Goal: Information Seeking & Learning: Learn about a topic

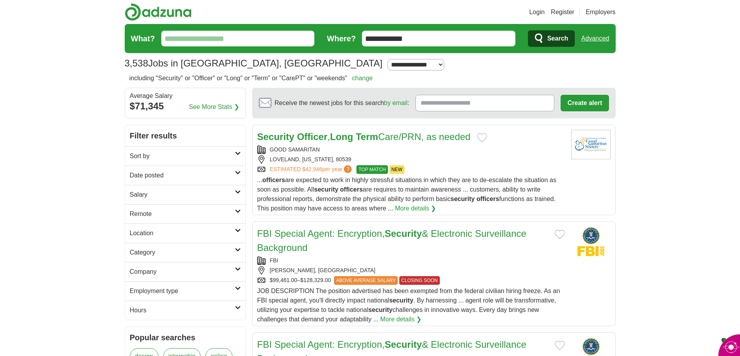
click at [397, 38] on input "**********" at bounding box center [439, 39] width 154 height 16
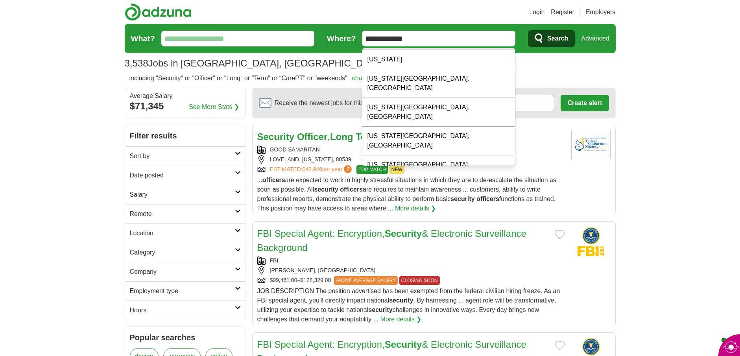
type input "**********"
click at [543, 37] on icon "submit" at bounding box center [539, 38] width 9 height 11
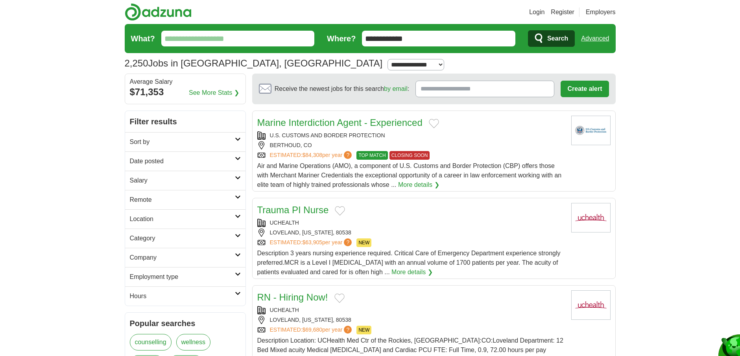
click at [237, 255] on icon at bounding box center [238, 255] width 6 height 4
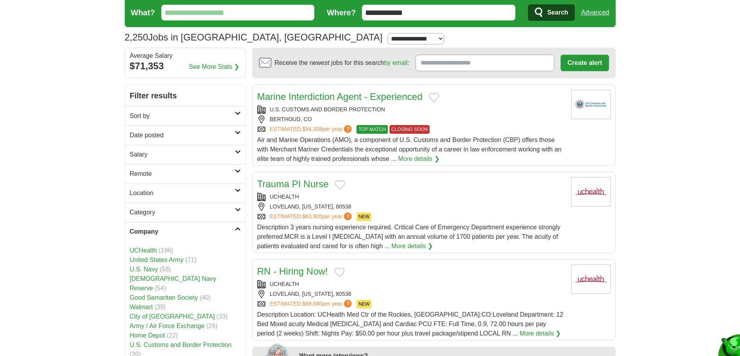
scroll to position [39, 0]
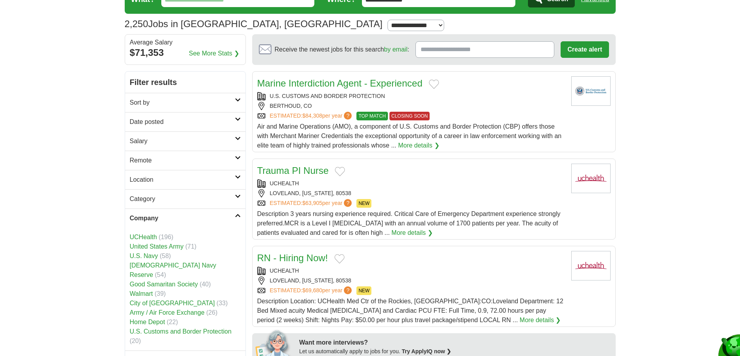
click at [172, 300] on link "City of Loveland" at bounding box center [172, 303] width 85 height 7
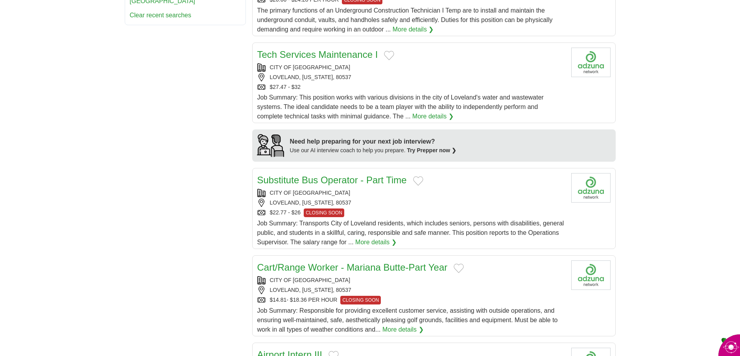
scroll to position [551, 0]
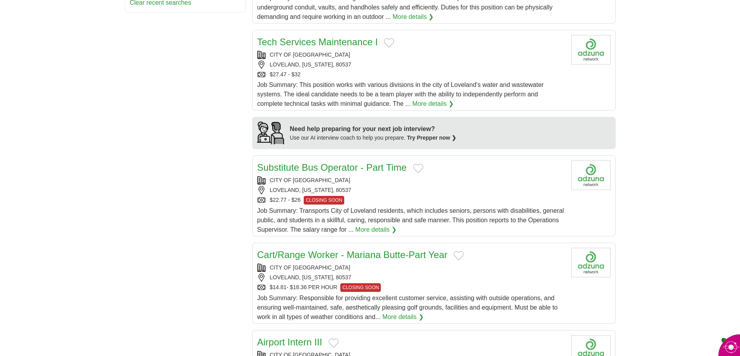
click at [379, 231] on link "More details ❯" at bounding box center [375, 229] width 41 height 9
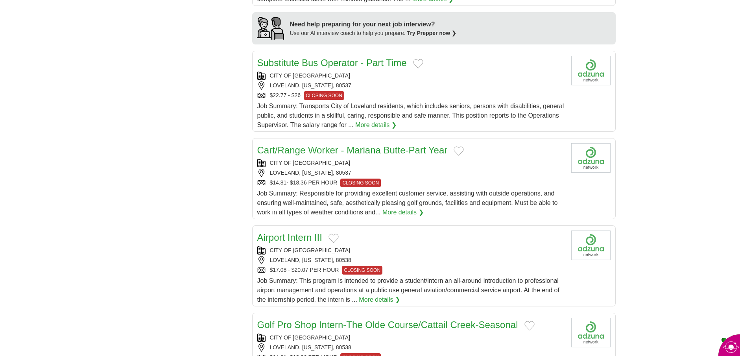
scroll to position [669, 0]
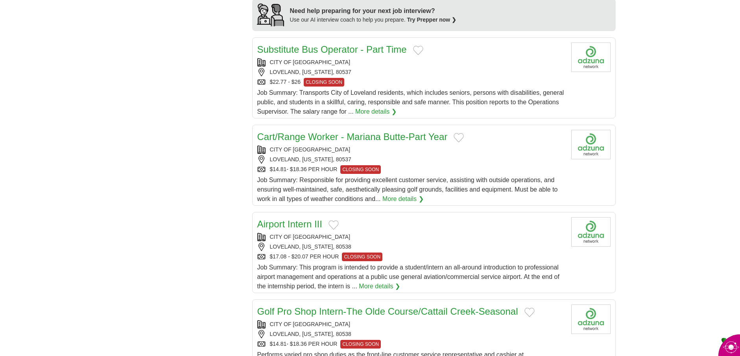
click at [377, 287] on link "More details ❯" at bounding box center [379, 286] width 41 height 9
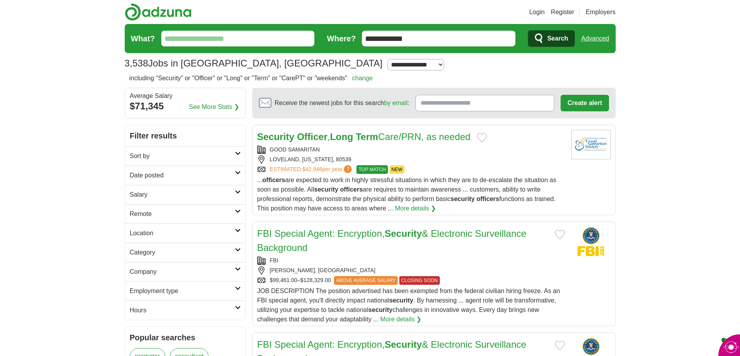
click at [396, 39] on input "**********" at bounding box center [439, 39] width 154 height 16
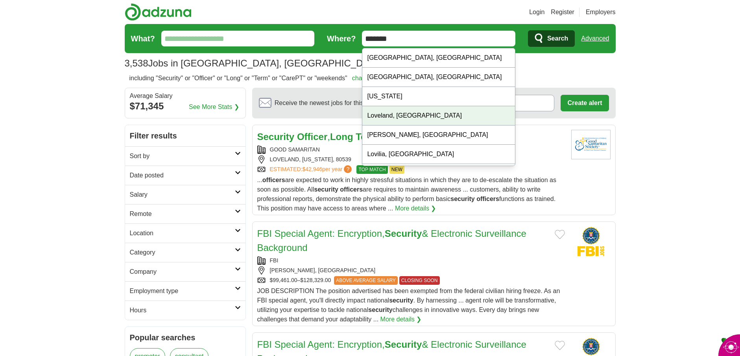
click at [398, 111] on div "Loveland, CO" at bounding box center [439, 115] width 153 height 19
type input "**********"
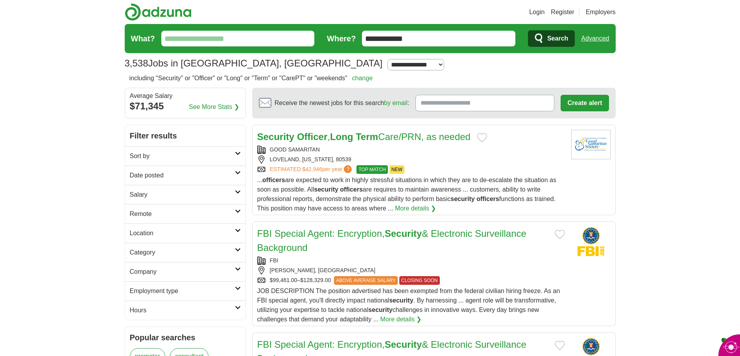
click at [550, 39] on span "Search" at bounding box center [557, 39] width 21 height 16
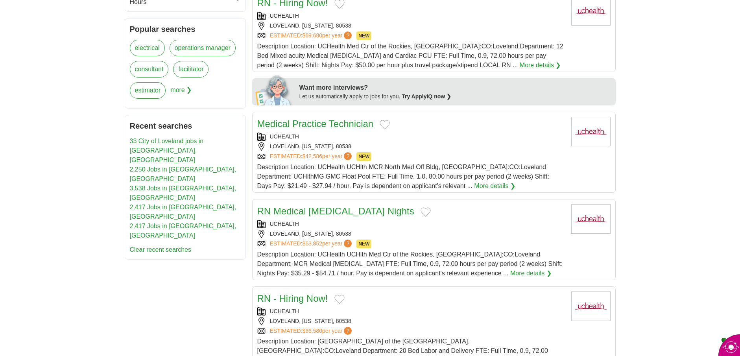
scroll to position [197, 0]
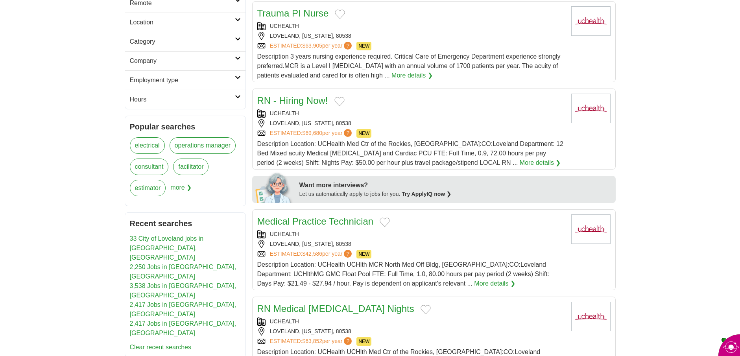
click at [147, 239] on link "33 City of Loveland jobs in [GEOGRAPHIC_DATA], [GEOGRAPHIC_DATA]" at bounding box center [167, 248] width 74 height 26
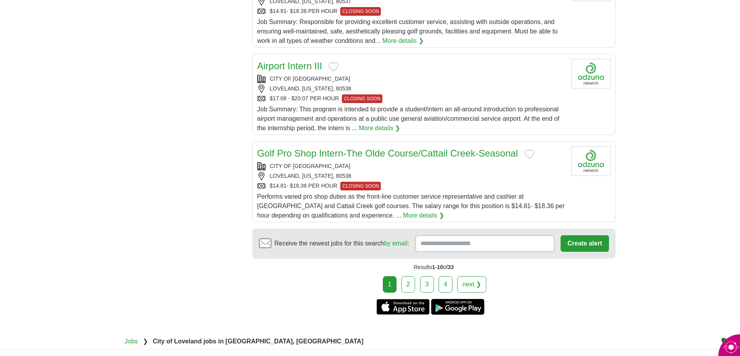
scroll to position [866, 0]
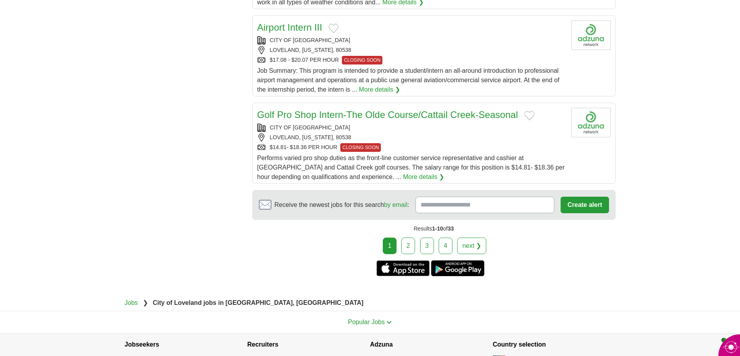
click at [412, 248] on link "2" at bounding box center [408, 246] width 14 height 17
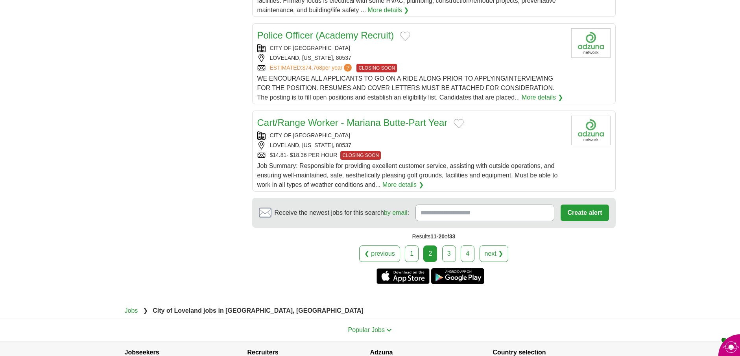
scroll to position [866, 0]
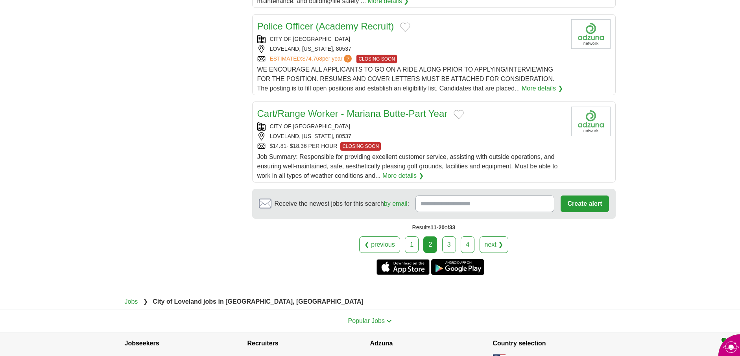
click at [446, 245] on link "3" at bounding box center [449, 245] width 14 height 17
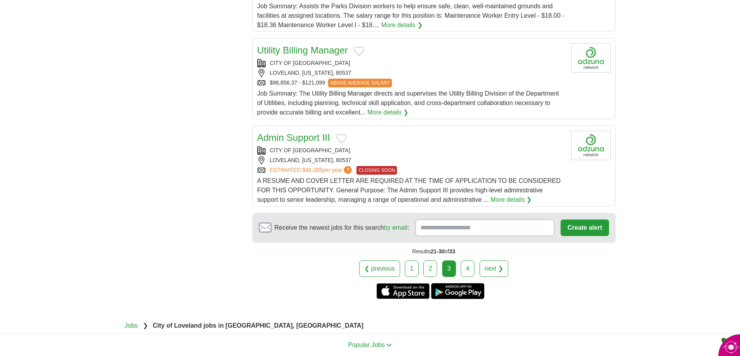
scroll to position [866, 0]
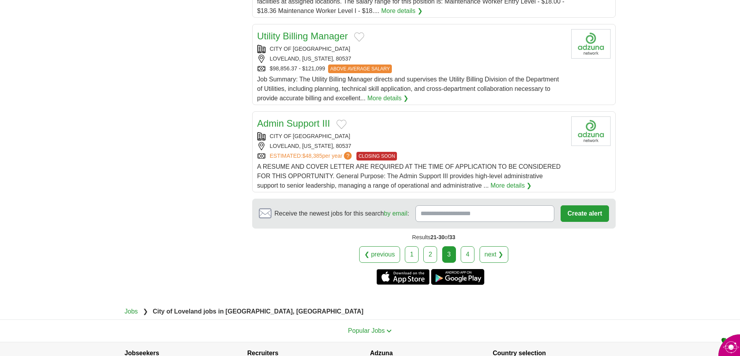
click at [470, 253] on link "4" at bounding box center [468, 254] width 14 height 17
click at [470, 256] on link "4" at bounding box center [468, 254] width 14 height 17
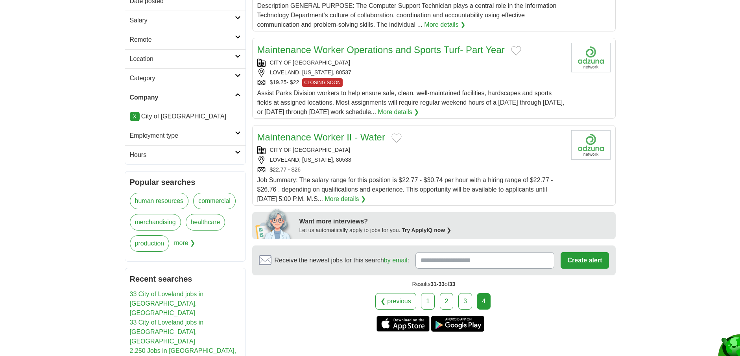
scroll to position [118, 0]
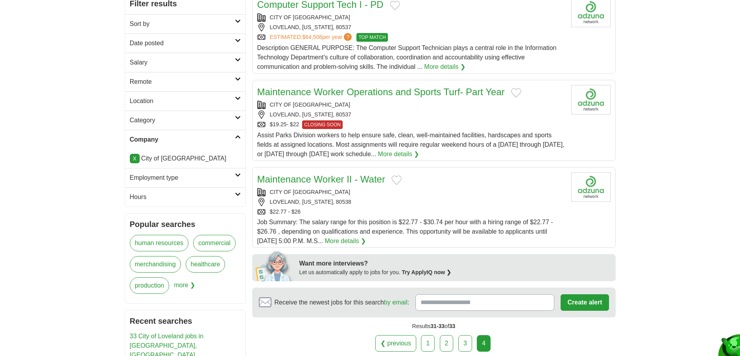
click at [384, 215] on div "$22.77 - $26" at bounding box center [411, 212] width 308 height 8
click at [429, 343] on link "1" at bounding box center [428, 343] width 14 height 17
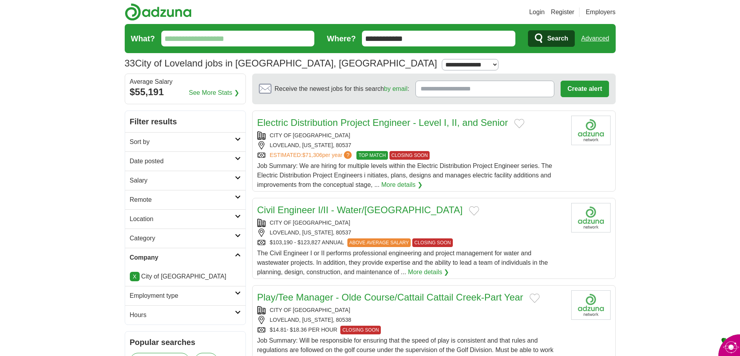
click at [236, 216] on icon at bounding box center [238, 217] width 6 height 4
